Goal: Information Seeking & Learning: Learn about a topic

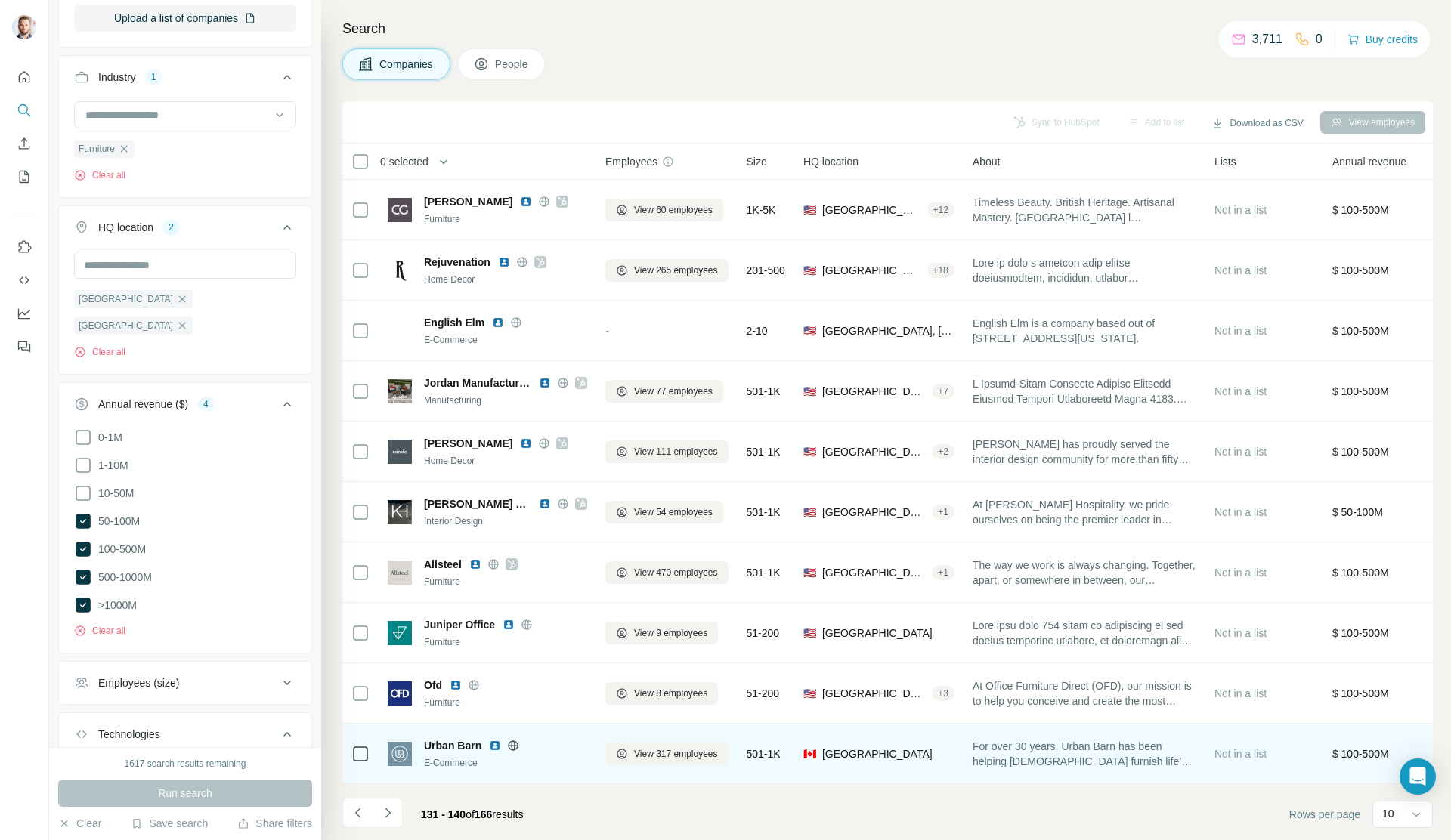
click at [498, 745] on img at bounding box center [495, 745] width 12 height 12
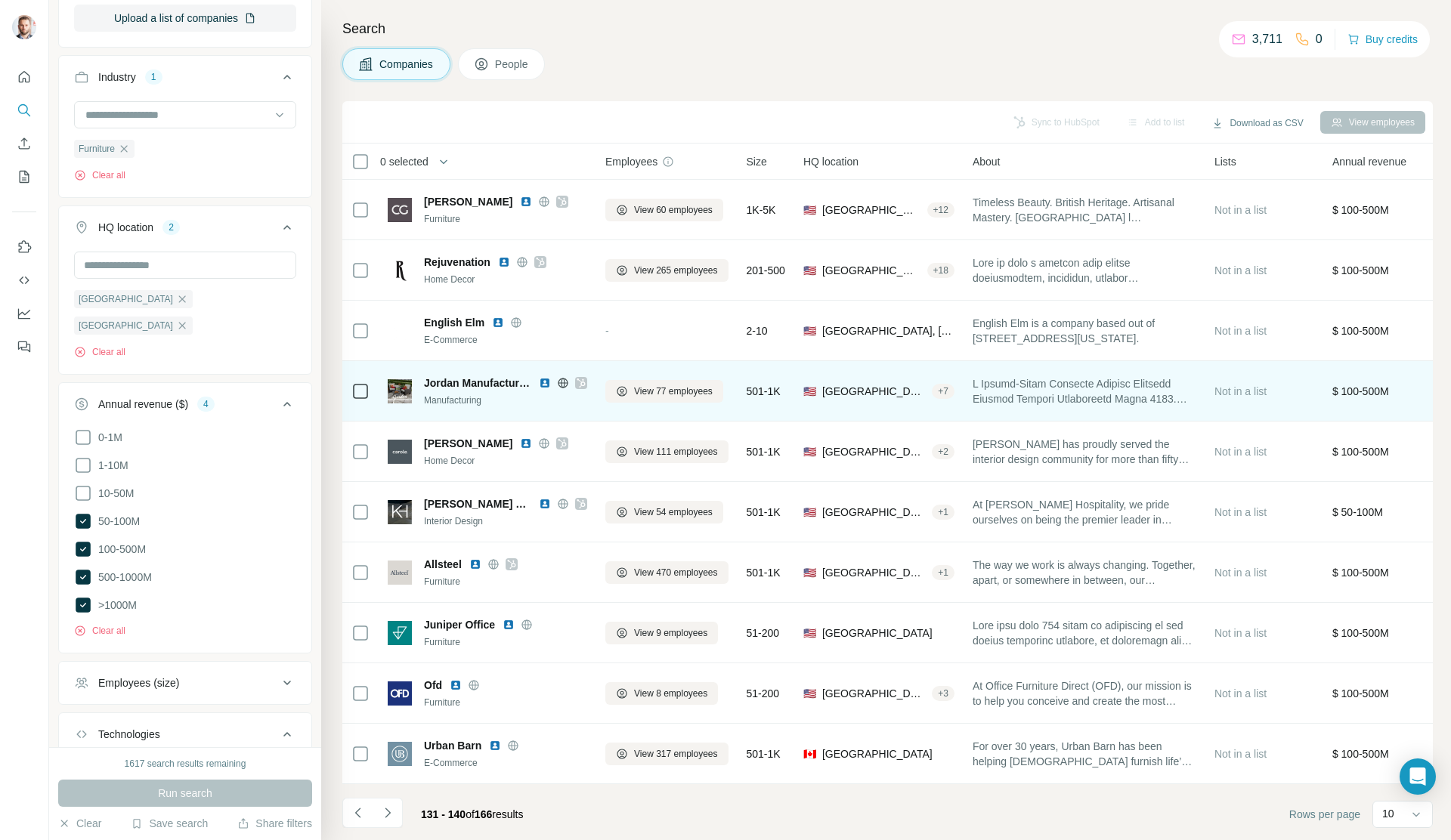
scroll to position [4, 0]
click at [584, 378] on icon at bounding box center [580, 382] width 8 height 9
click at [545, 380] on img at bounding box center [544, 383] width 12 height 12
click at [560, 382] on icon at bounding box center [562, 382] width 10 height 1
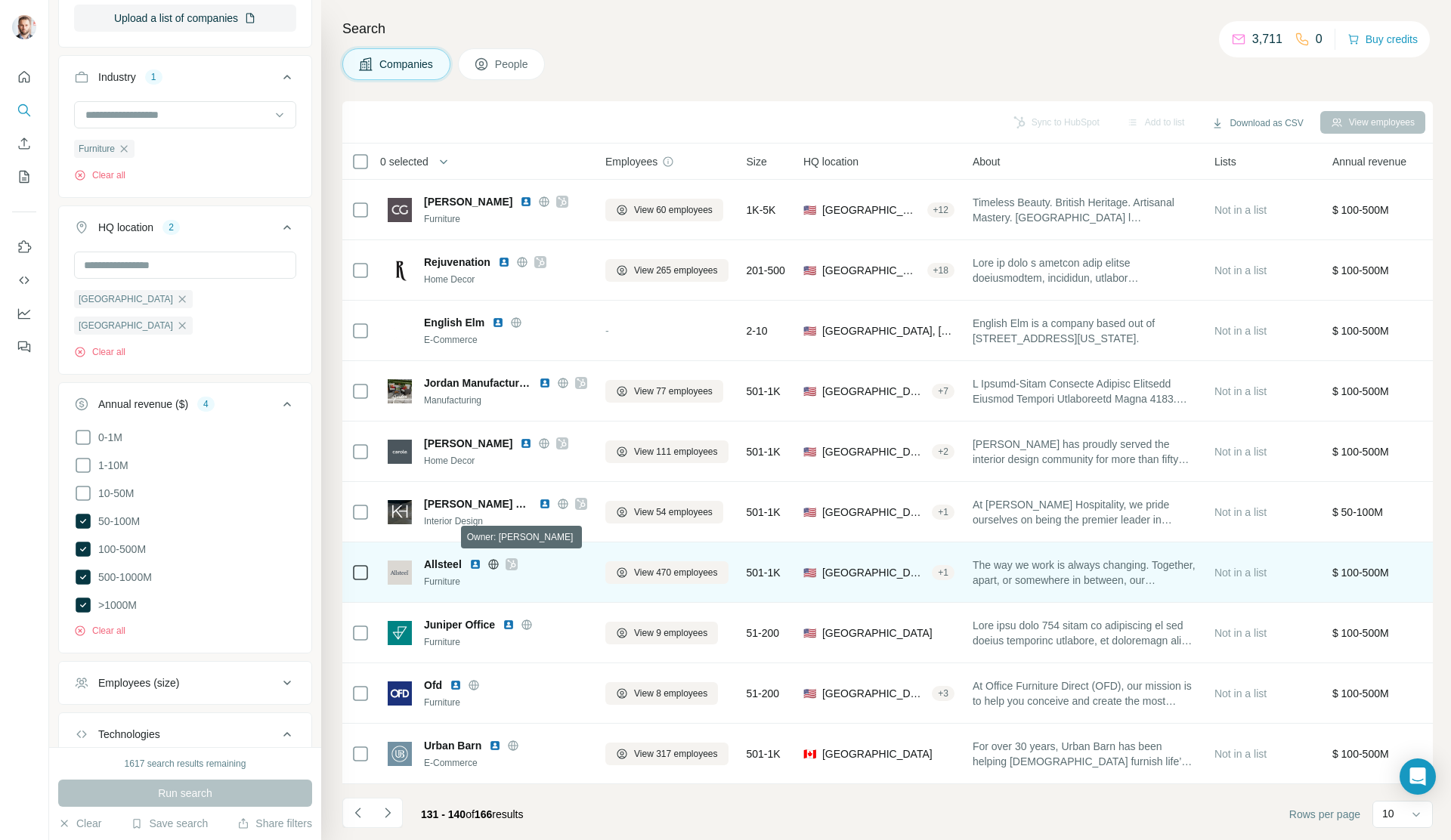
click at [511, 560] on icon at bounding box center [511, 564] width 9 height 12
drag, startPoint x: 422, startPoint y: 561, endPoint x: 463, endPoint y: 563, distance: 41.0
click at [463, 563] on div "Allsteel Furniture" at bounding box center [487, 572] width 199 height 32
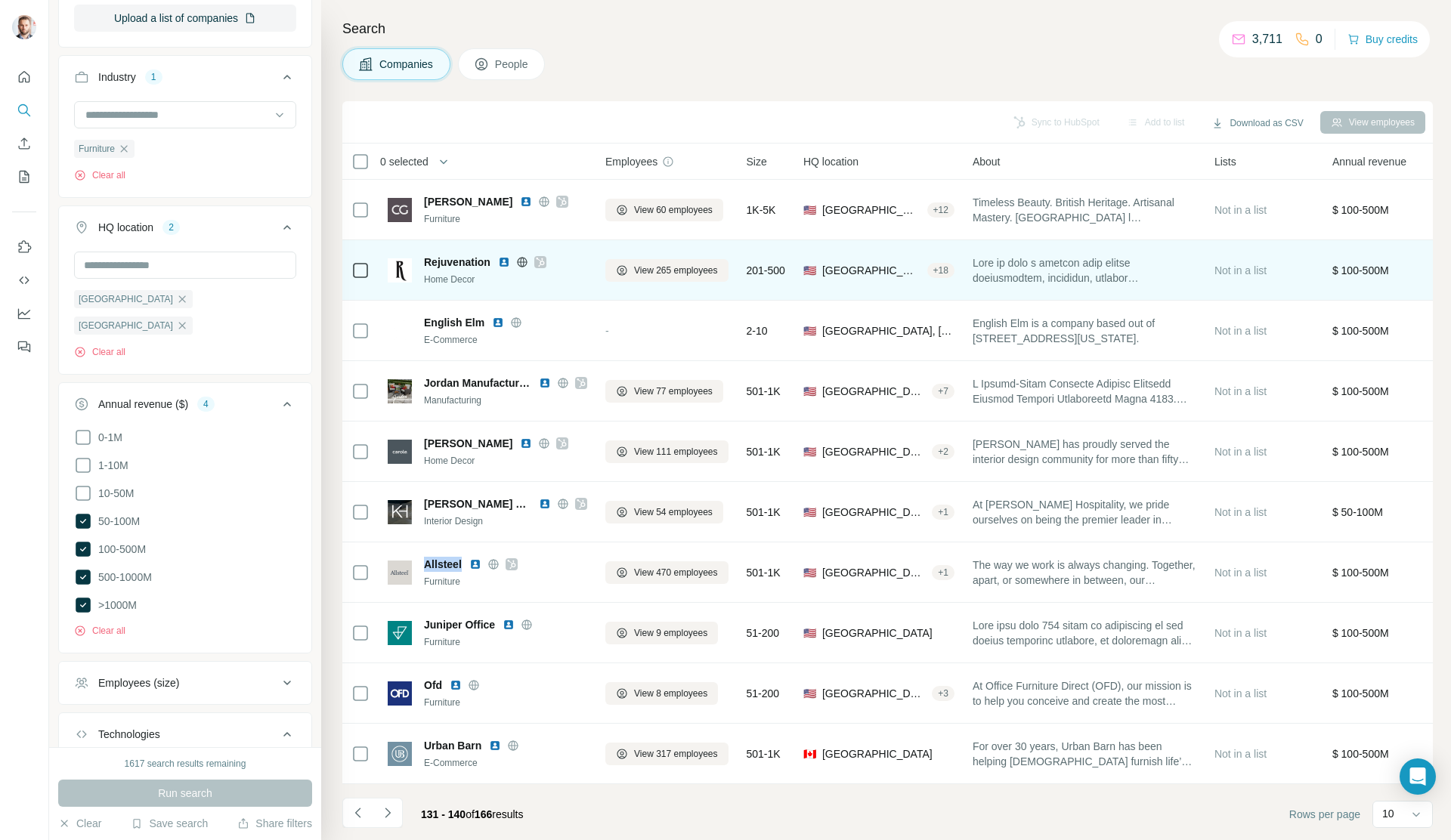
copy span "Allsteel"
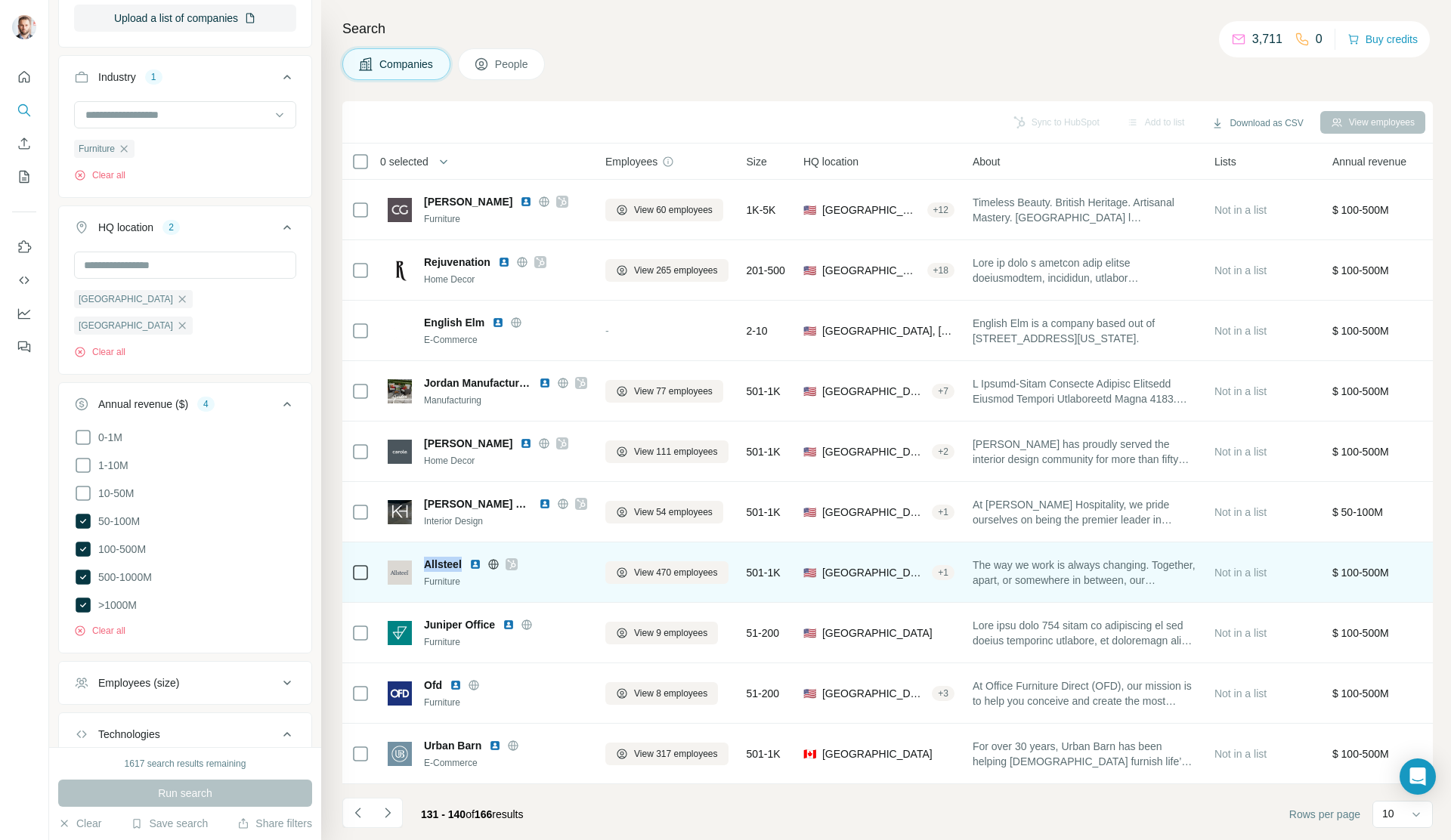
click at [475, 564] on img at bounding box center [475, 564] width 12 height 12
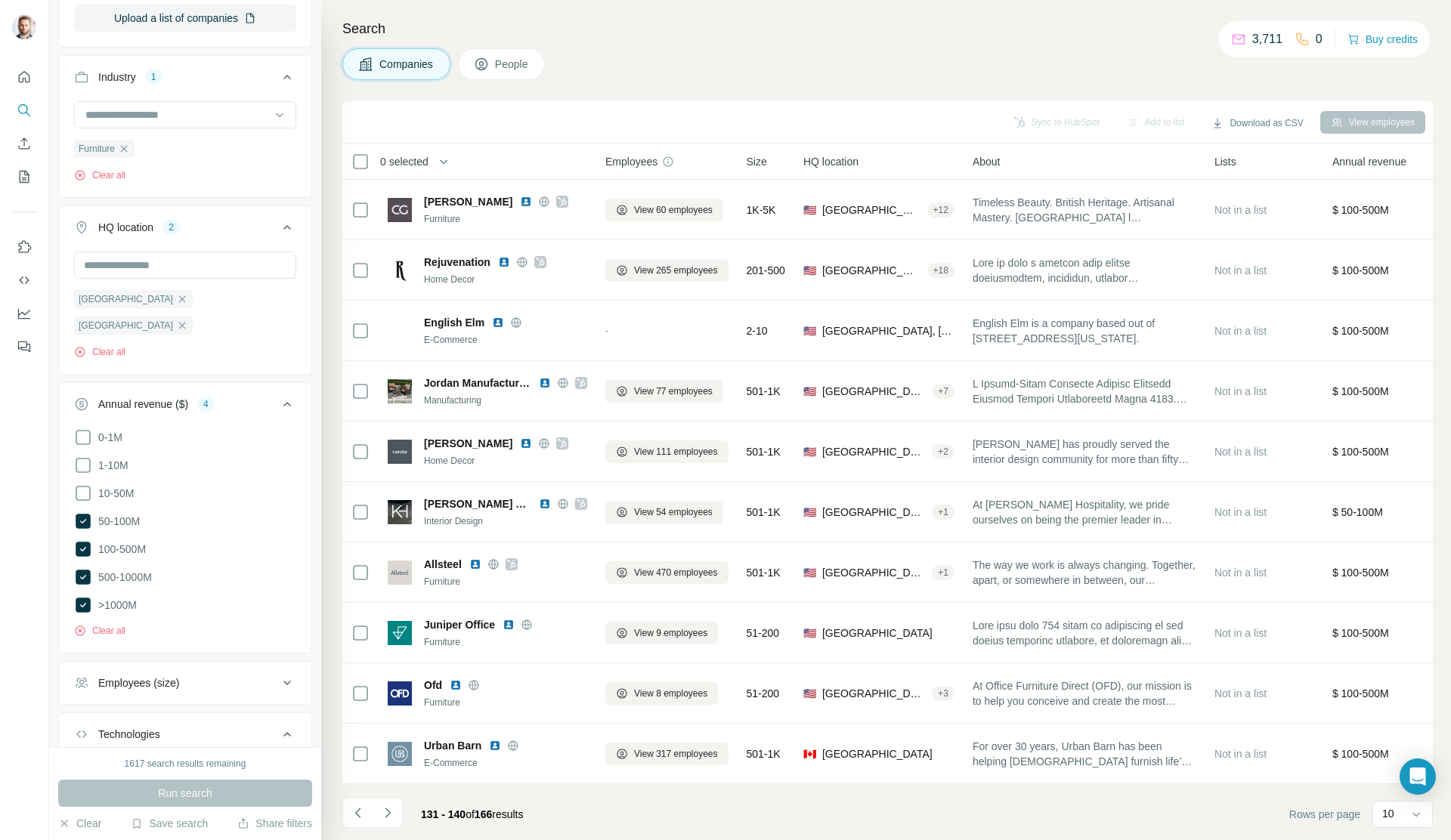
click at [340, 539] on div "Search Companies People Sync to HubSpot Add to list Download as CSV View employ…" at bounding box center [886, 420] width 1130 height 840
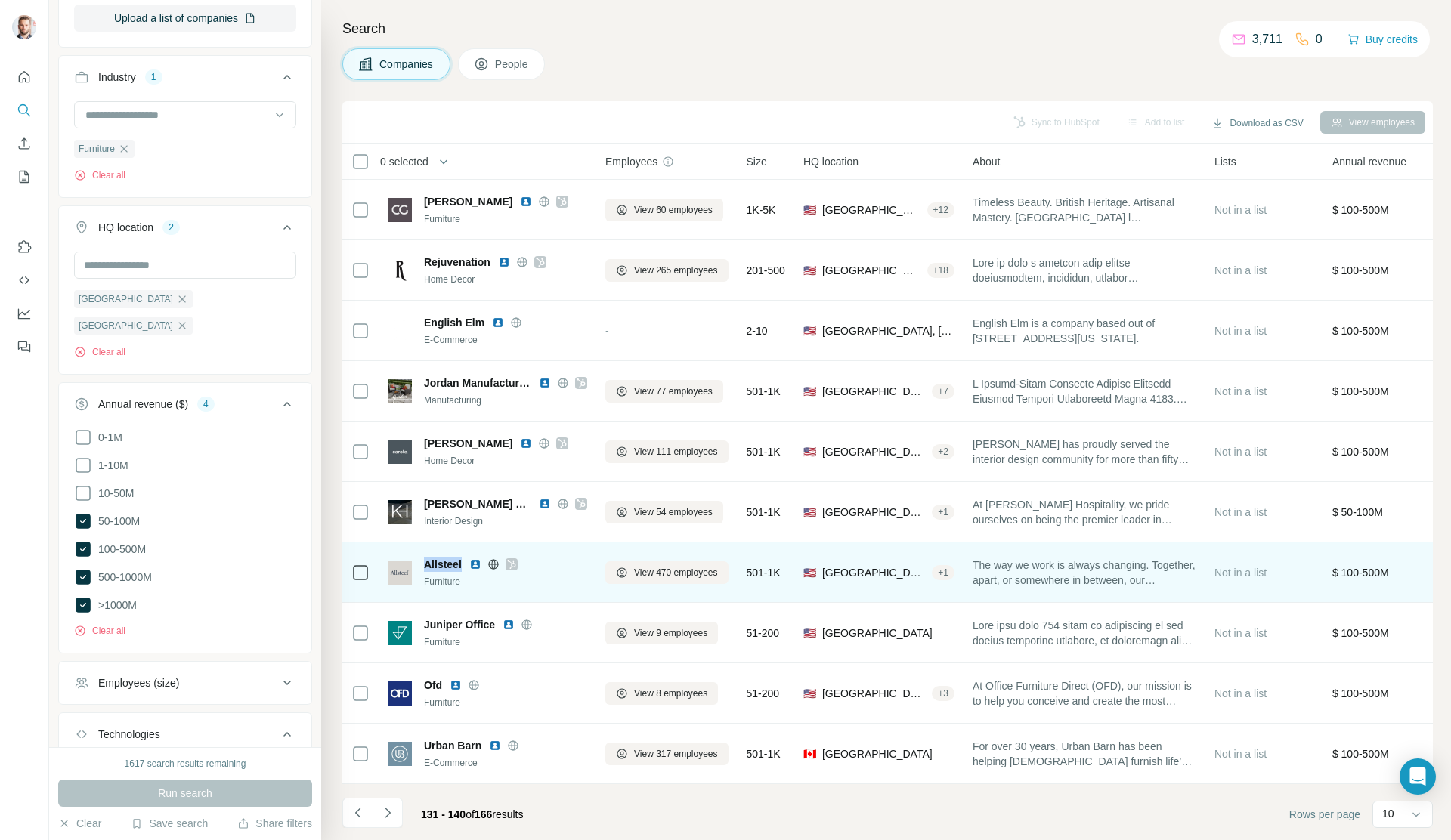
drag, startPoint x: 423, startPoint y: 559, endPoint x: 464, endPoint y: 563, distance: 41.2
click at [464, 563] on div "Allsteel" at bounding box center [506, 563] width 163 height 15
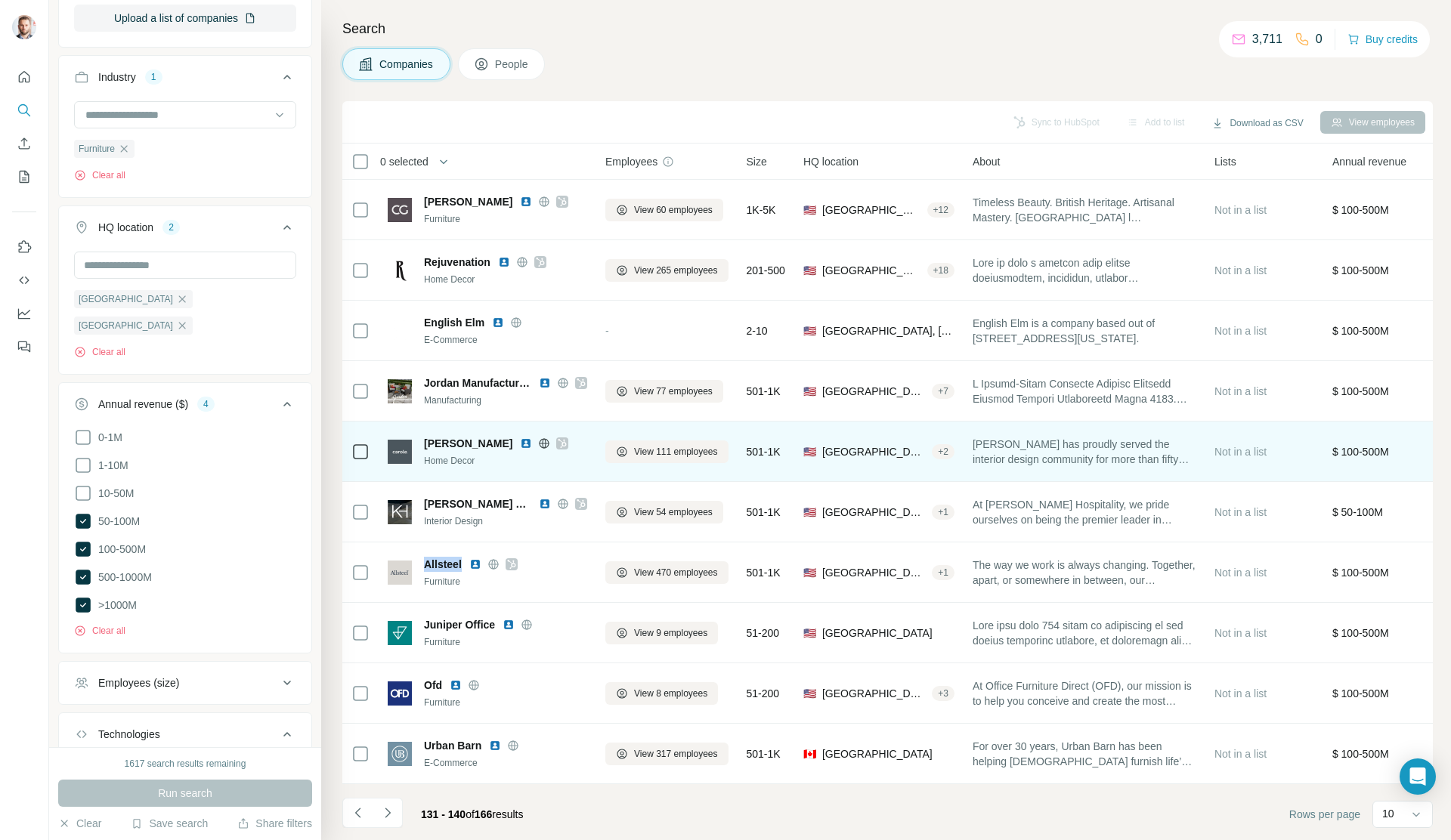
copy span "Allsteel"
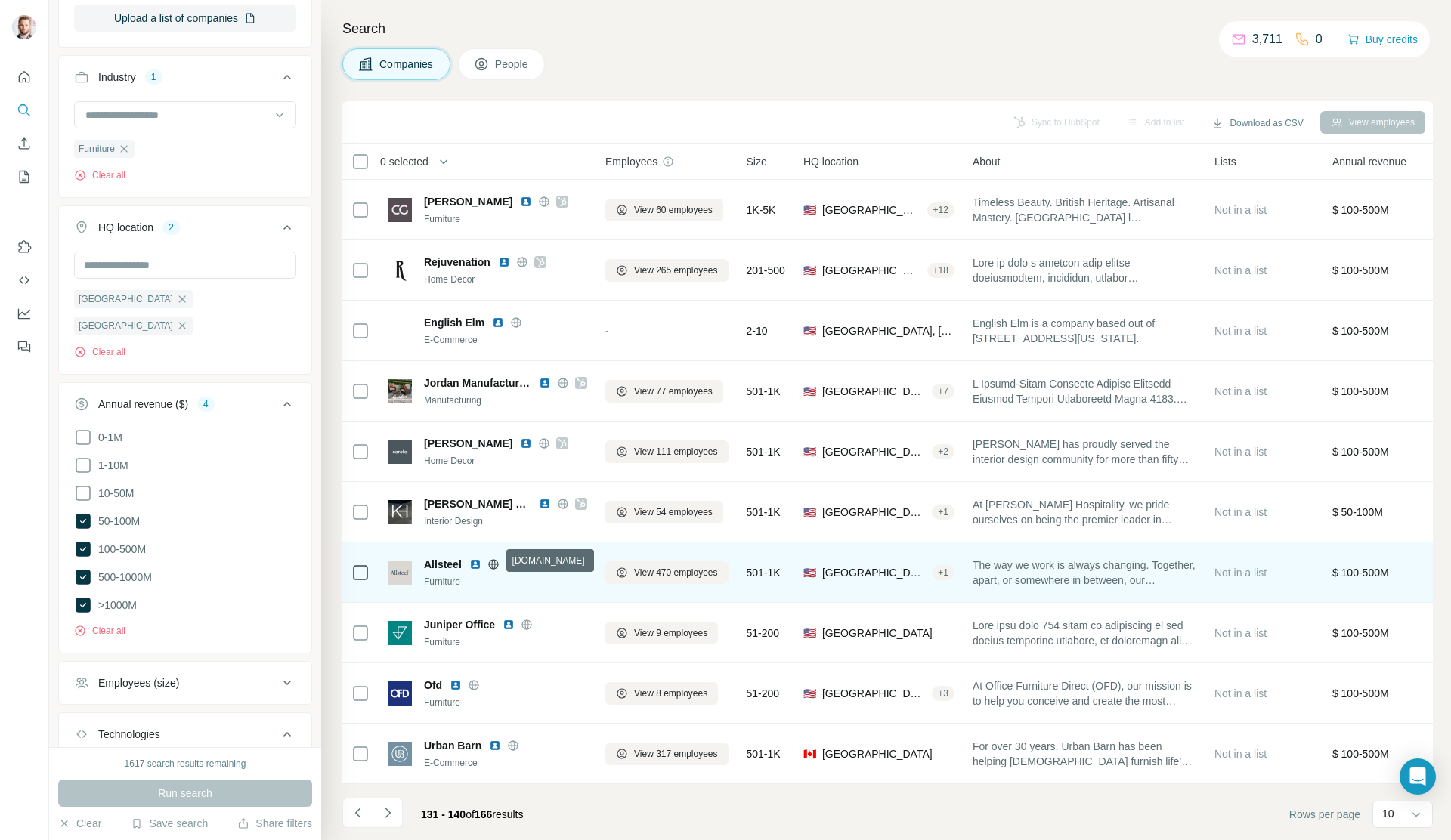
click at [497, 560] on icon at bounding box center [494, 564] width 12 height 12
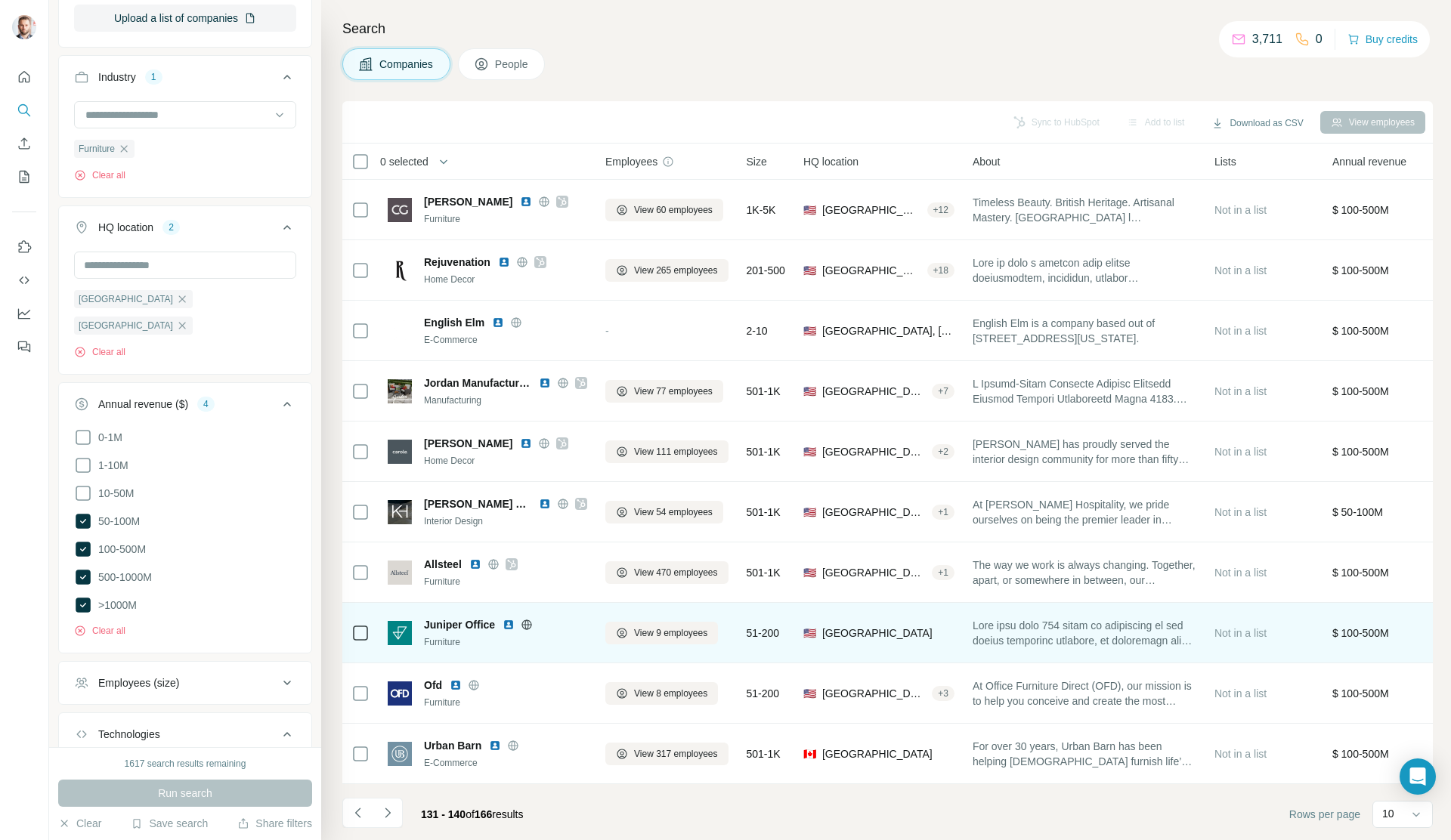
click at [528, 622] on icon at bounding box center [526, 625] width 12 height 12
click at [510, 619] on img at bounding box center [509, 625] width 12 height 12
